Goal: Task Accomplishment & Management: Complete application form

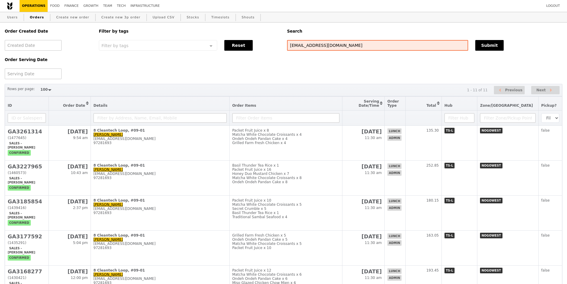
select select "100"
click at [509, 59] on div "Order Created Date Order Serving Date Filter by tags Filter by tags Meal_Plan W…" at bounding box center [283, 51] width 565 height 57
click at [76, 14] on link "Create new order" at bounding box center [73, 17] width 38 height 11
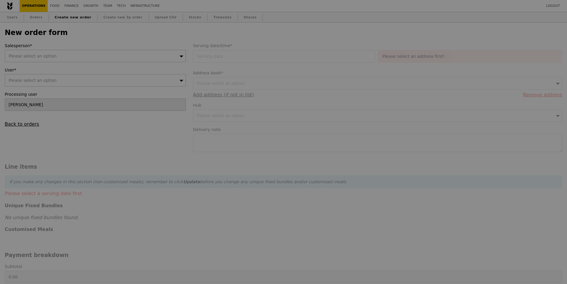
type input "Confirm"
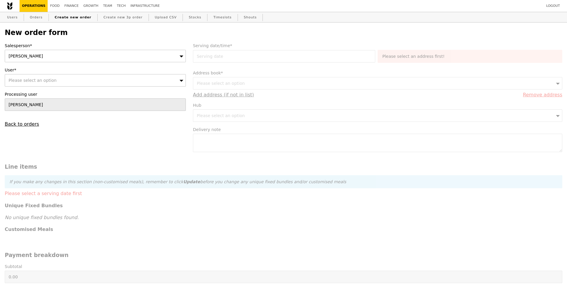
click at [73, 82] on div "Please select an option" at bounding box center [95, 80] width 181 height 12
click at [73, 78] on input "User*" at bounding box center [95, 80] width 181 height 12
type input "[PERSON_NAME][EMAIL_ADDRESS][DOMAIN_NAME]"
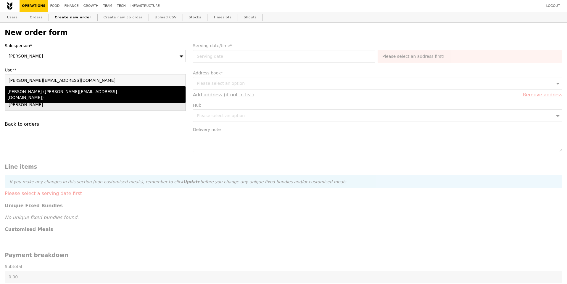
click at [72, 89] on div "[PERSON_NAME] ([PERSON_NAME][EMAIL_ADDRESS][DOMAIN_NAME])" at bounding box center [73, 95] width 132 height 12
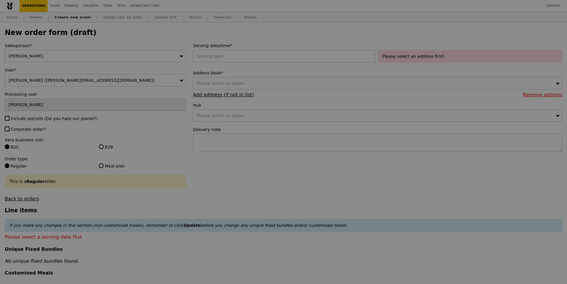
type input "Confirm"
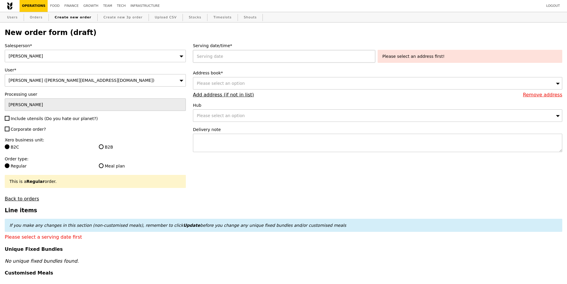
click at [228, 59] on div at bounding box center [285, 56] width 185 height 12
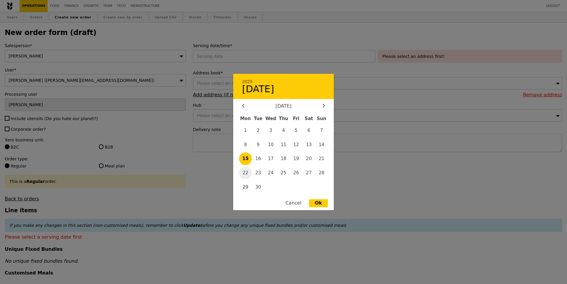
click at [247, 174] on span "22" at bounding box center [245, 172] width 13 height 13
type input "[DATE]"
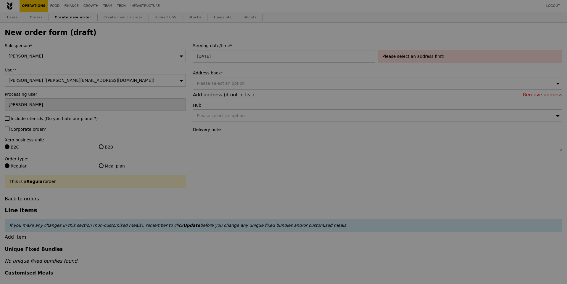
type input "Confirm"
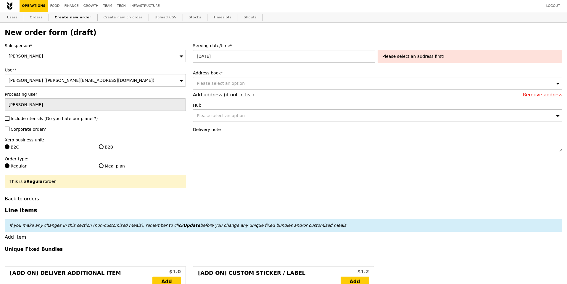
click at [416, 56] on div "Please select an address first!" at bounding box center [470, 56] width 175 height 6
click at [436, 54] on div "Please select an address first!" at bounding box center [470, 56] width 175 height 6
click at [231, 83] on span "Please select an option" at bounding box center [221, 83] width 48 height 5
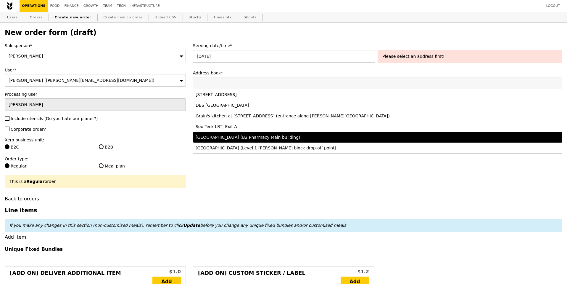
click at [26, 128] on span "Corporate order?" at bounding box center [28, 129] width 35 height 5
click at [9, 128] on input "Corporate order?" at bounding box center [7, 128] width 5 height 5
checkbox input "true"
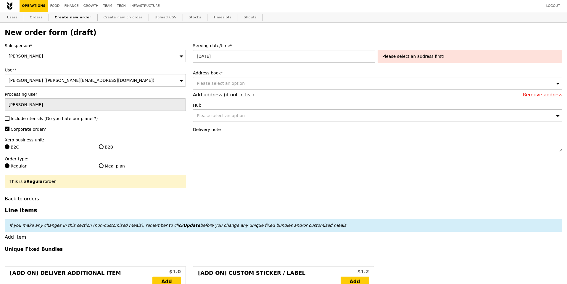
click at [29, 114] on div "Salesperson* [PERSON_NAME] User* [PERSON_NAME] ([EMAIL_ADDRESS][DOMAIN_NAME]) P…" at bounding box center [95, 122] width 188 height 159
click at [29, 118] on span "Include utensils (Do you hate our planet?)" at bounding box center [54, 118] width 87 height 5
click at [9, 118] on input "Include utensils (Do you hate our planet?)" at bounding box center [7, 118] width 5 height 5
checkbox input "true"
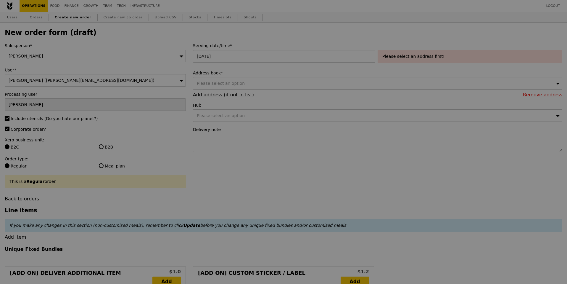
type input "Confirm"
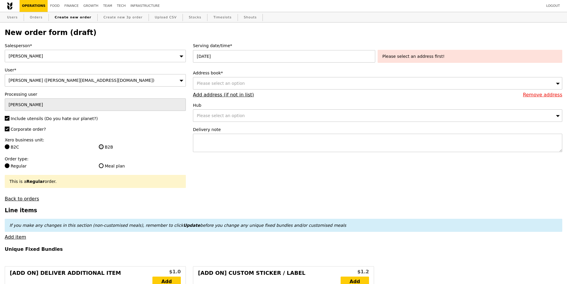
click at [101, 148] on input "B2B" at bounding box center [101, 146] width 5 height 5
radio input "true"
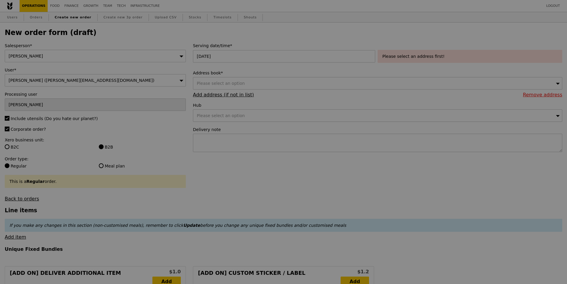
type input "Confirm"
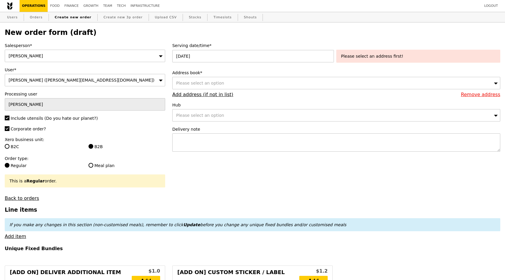
click at [264, 87] on div "Please select an option" at bounding box center [336, 83] width 328 height 12
type input "8 Cleantech Loop, Block C Industry Connect Office"
click at [248, 87] on div "Please select an option" at bounding box center [336, 83] width 328 height 12
click at [295, 86] on input "8 Cleantech Loop, Block C Industry Connect Office" at bounding box center [337, 83] width 328 height 12
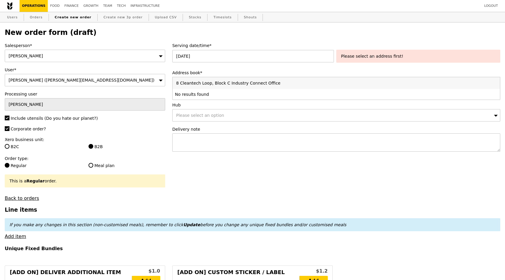
click at [295, 86] on input "8 Cleantech Loop, Block C Industry Connect Office" at bounding box center [337, 83] width 328 height 12
click at [244, 81] on input "8 Cleantech Loop, Block C Industry Connect Office" at bounding box center [337, 83] width 328 height 12
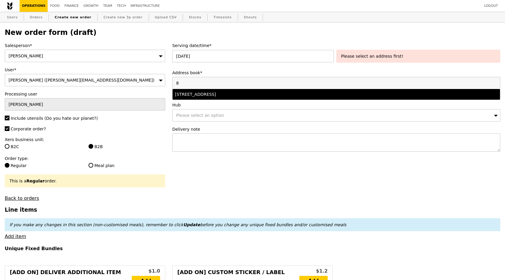
type input "8"
click at [239, 92] on div "[STREET_ADDRESS]" at bounding box center [296, 95] width 242 height 6
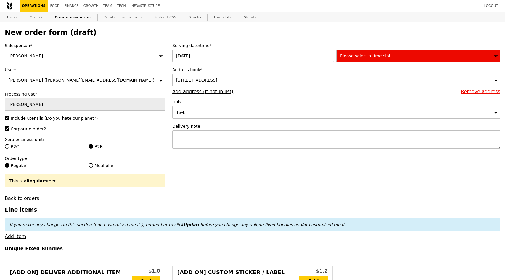
click at [365, 54] on span "Please select a time slot" at bounding box center [365, 56] width 50 height 5
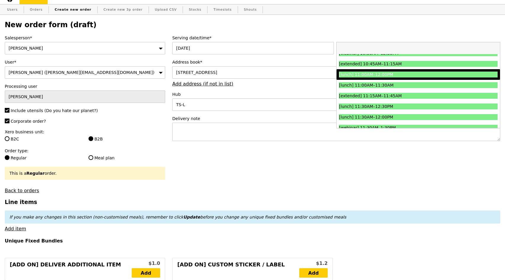
scroll to position [177, 0]
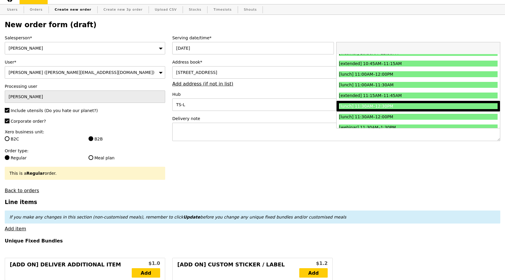
click at [401, 102] on li "[lunch] 11:30AM–12:30PM" at bounding box center [418, 106] width 163 height 11
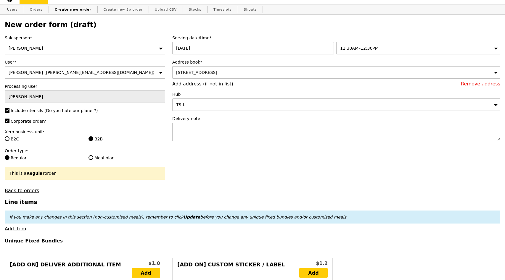
type input "Confirm"
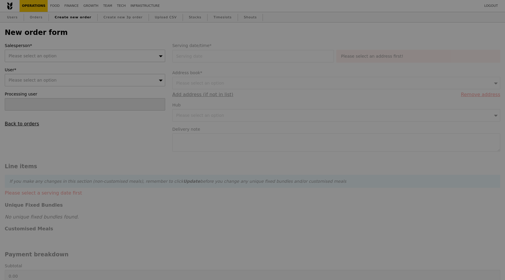
type input "[PERSON_NAME]"
type input "Confirm"
